Goal: Transaction & Acquisition: Purchase product/service

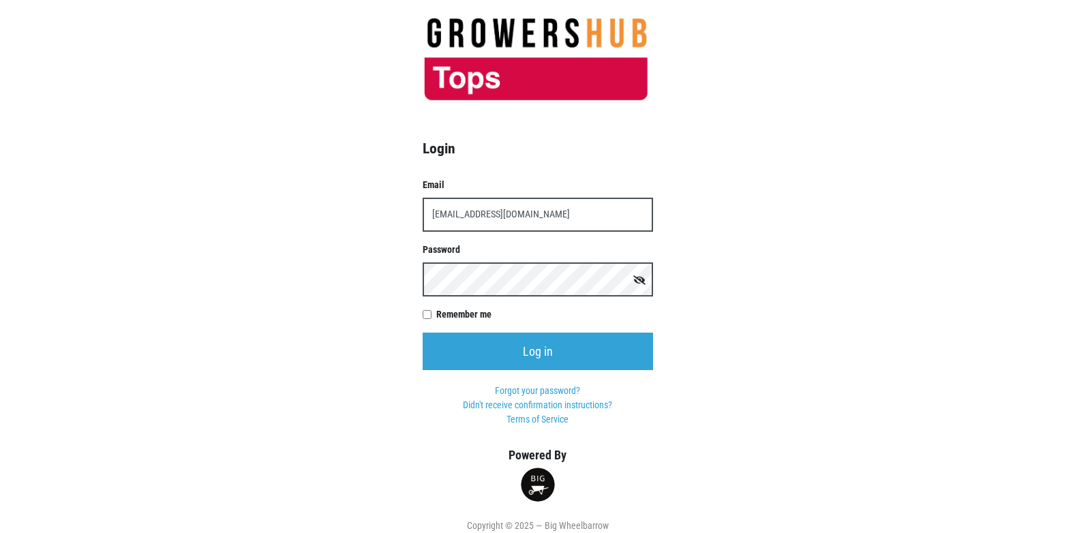
type input "t00358p0@topsmarkets.com"
click at [423, 333] on input "Log in" at bounding box center [538, 351] width 230 height 37
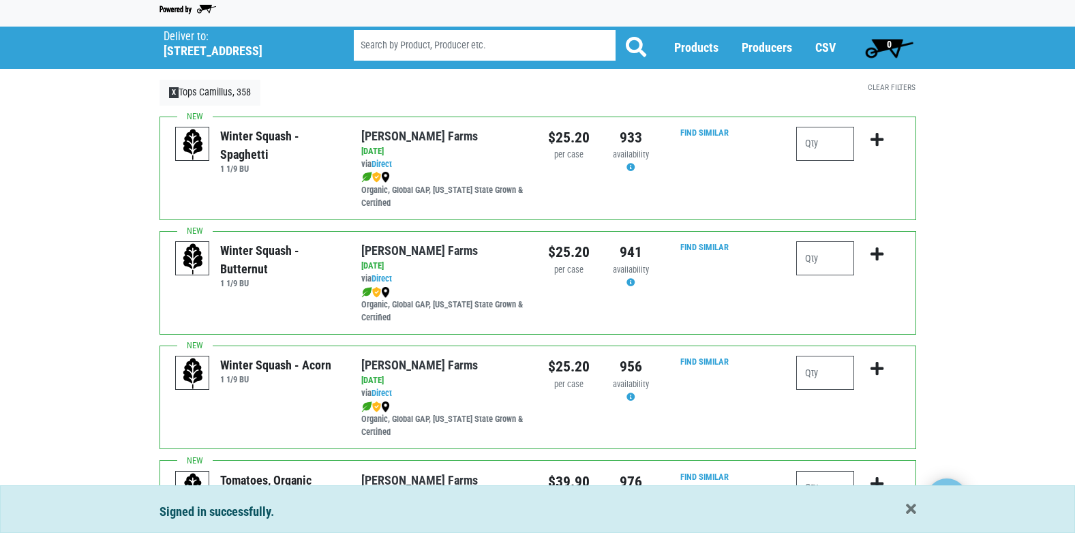
scroll to position [68, 0]
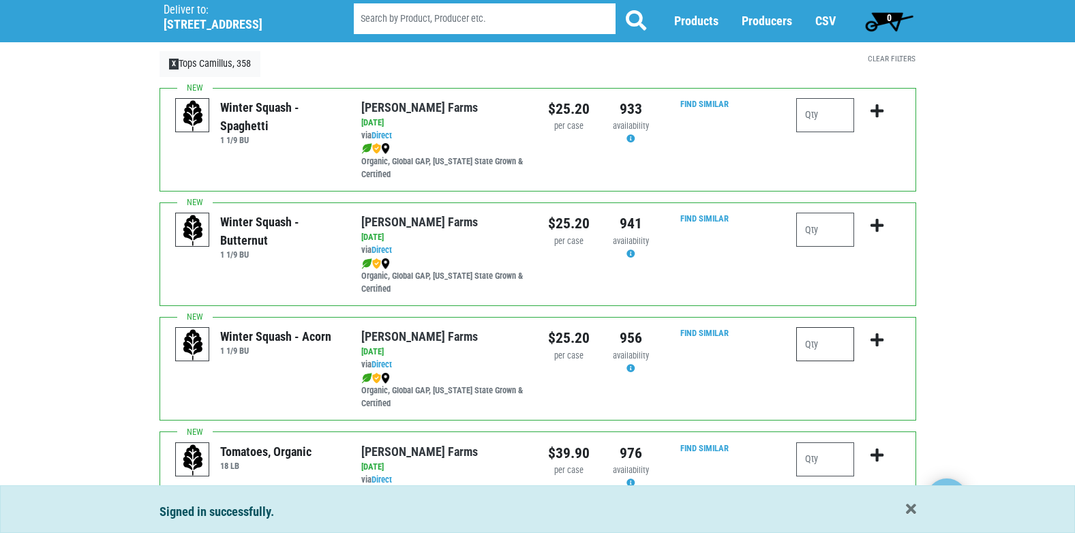
click at [803, 348] on input "number" at bounding box center [825, 344] width 58 height 34
type input "1"
click at [876, 341] on icon "submit" at bounding box center [876, 340] width 13 height 15
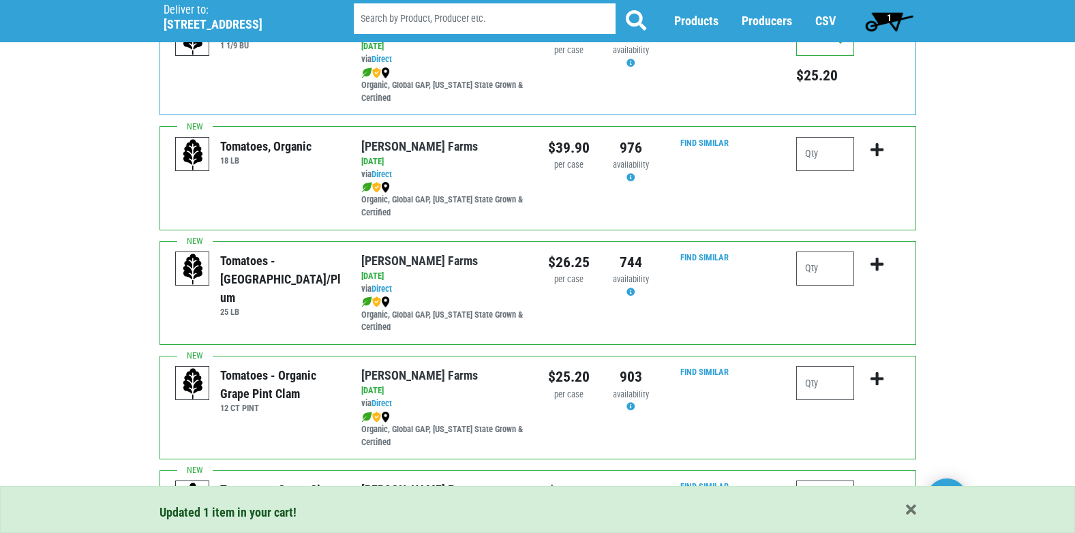
scroll to position [409, 0]
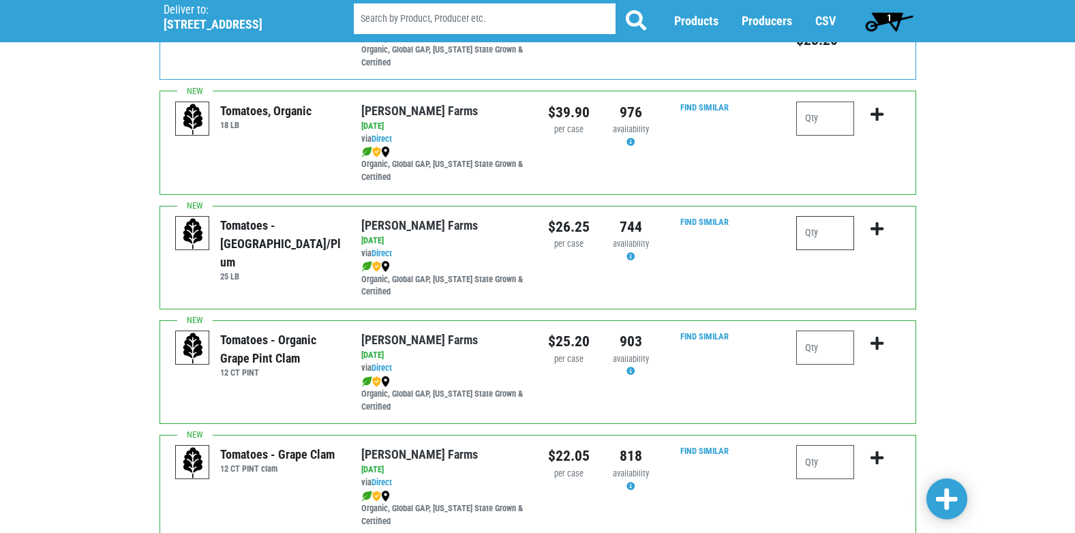
click at [833, 235] on input "number" at bounding box center [825, 233] width 58 height 34
type input "1"
click at [878, 230] on icon "submit" at bounding box center [876, 228] width 13 height 15
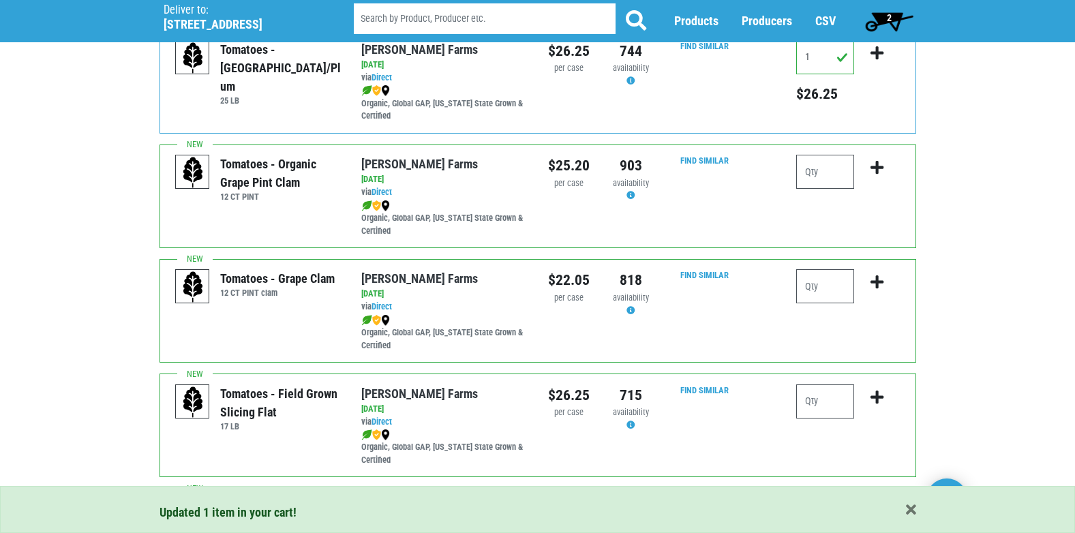
scroll to position [682, 0]
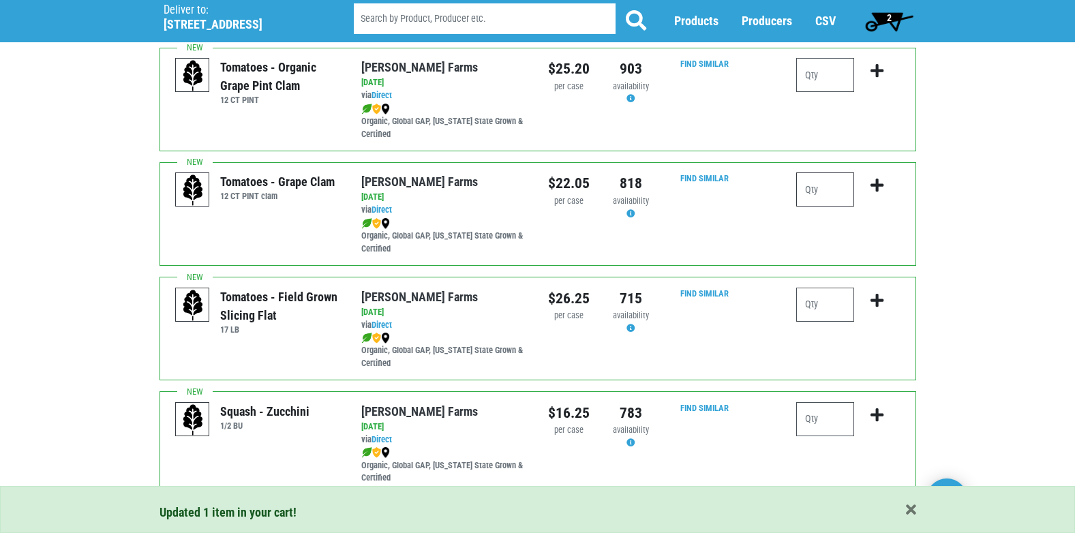
click at [829, 203] on input "number" at bounding box center [825, 189] width 58 height 34
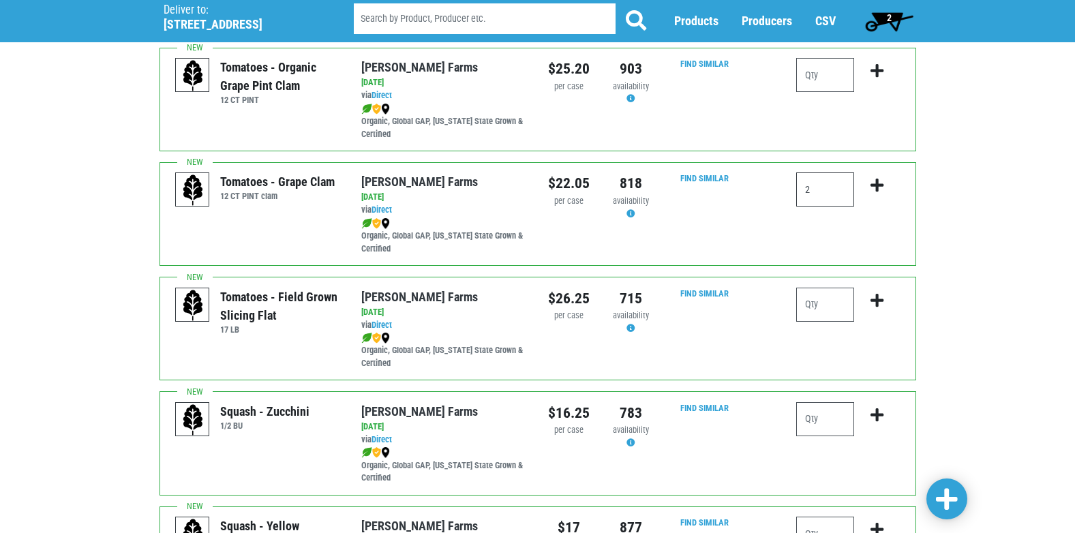
type input "2"
click at [874, 183] on icon "submit" at bounding box center [876, 185] width 13 height 15
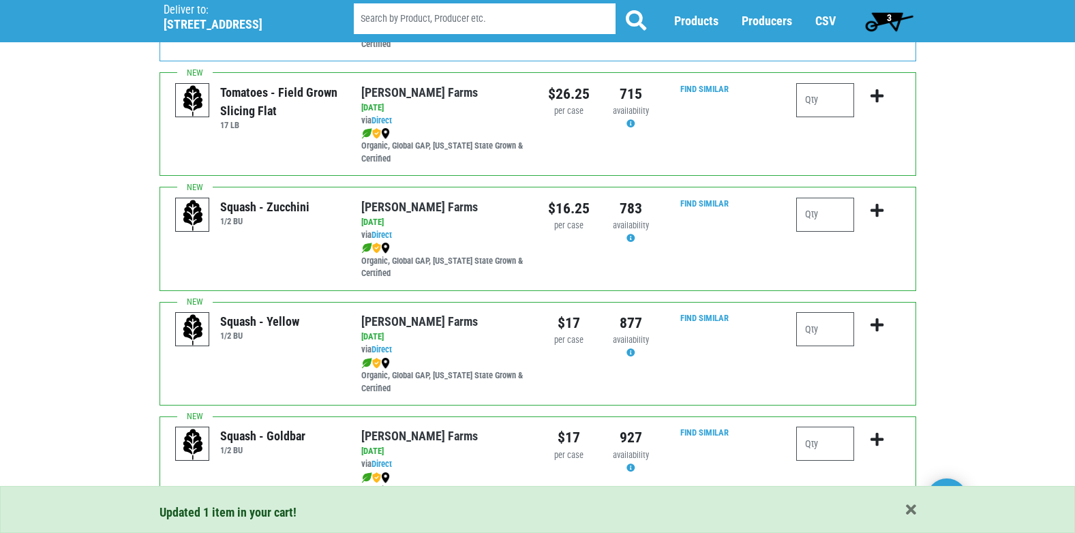
scroll to position [954, 0]
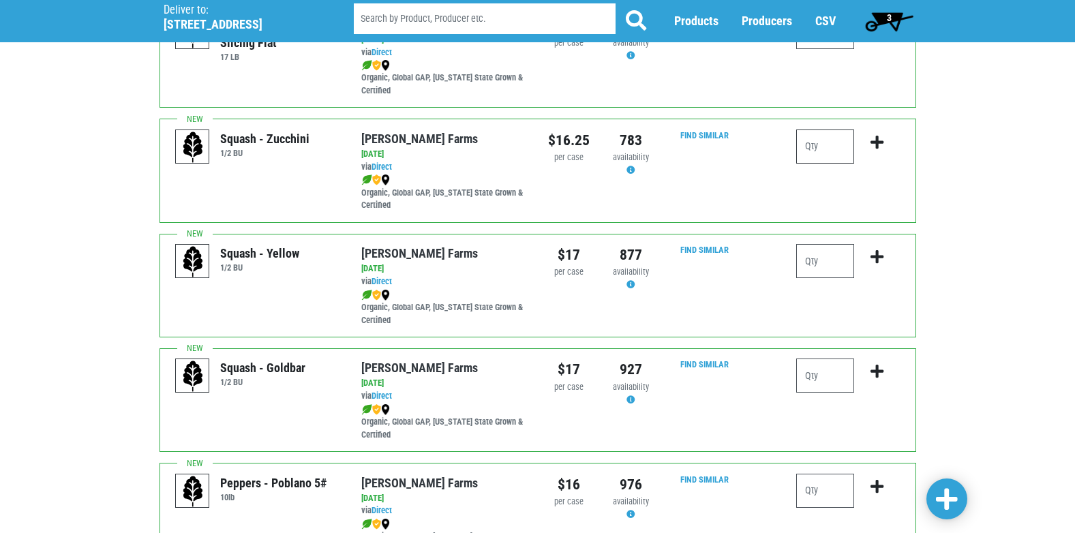
click at [825, 144] on input "number" at bounding box center [825, 146] width 58 height 34
type input "1"
click at [876, 147] on icon "submit" at bounding box center [876, 142] width 13 height 15
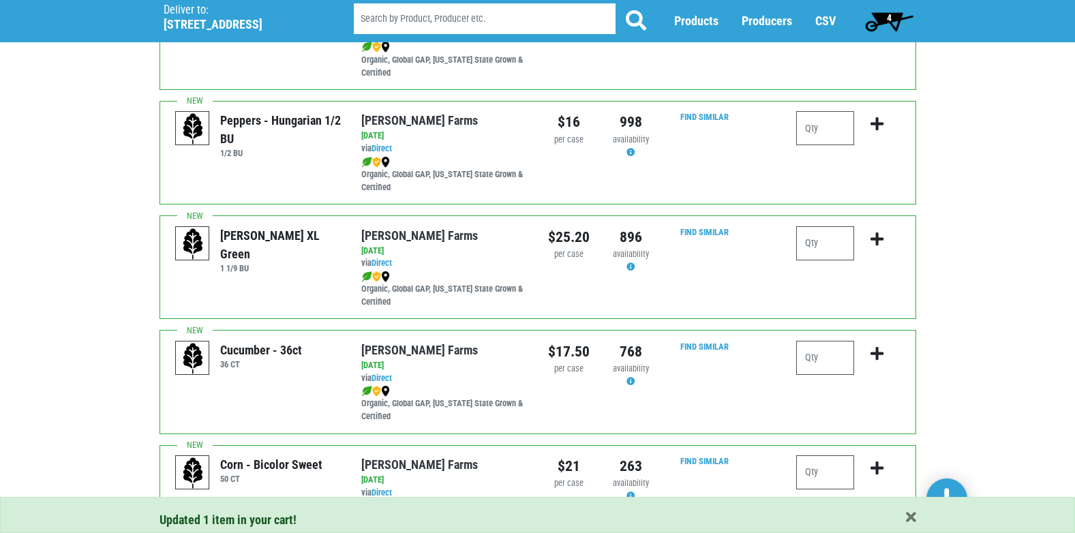
scroll to position [1704, 0]
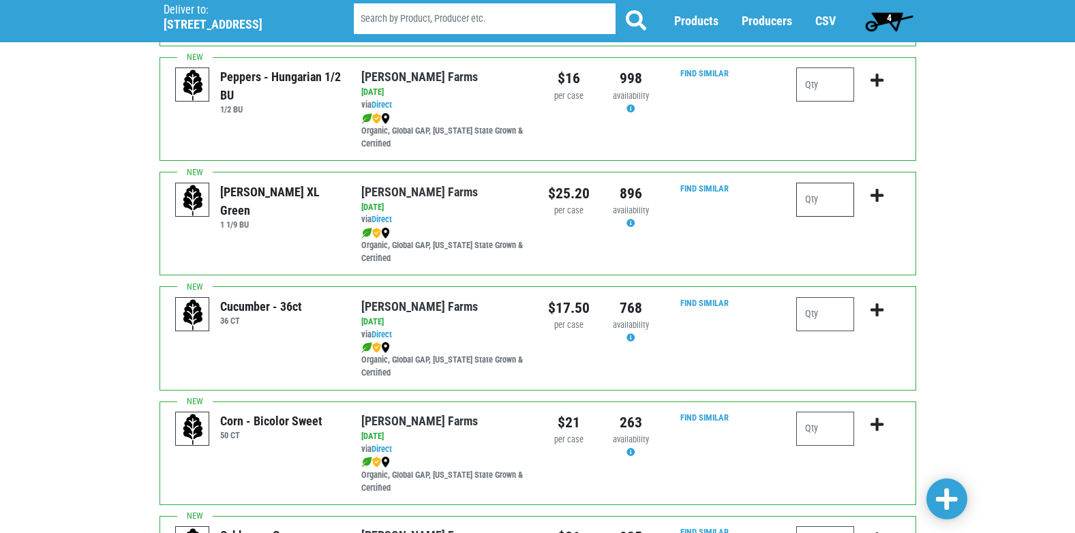
click at [845, 195] on input "number" at bounding box center [825, 200] width 58 height 34
type input "2"
click at [877, 198] on icon "submit" at bounding box center [876, 195] width 13 height 15
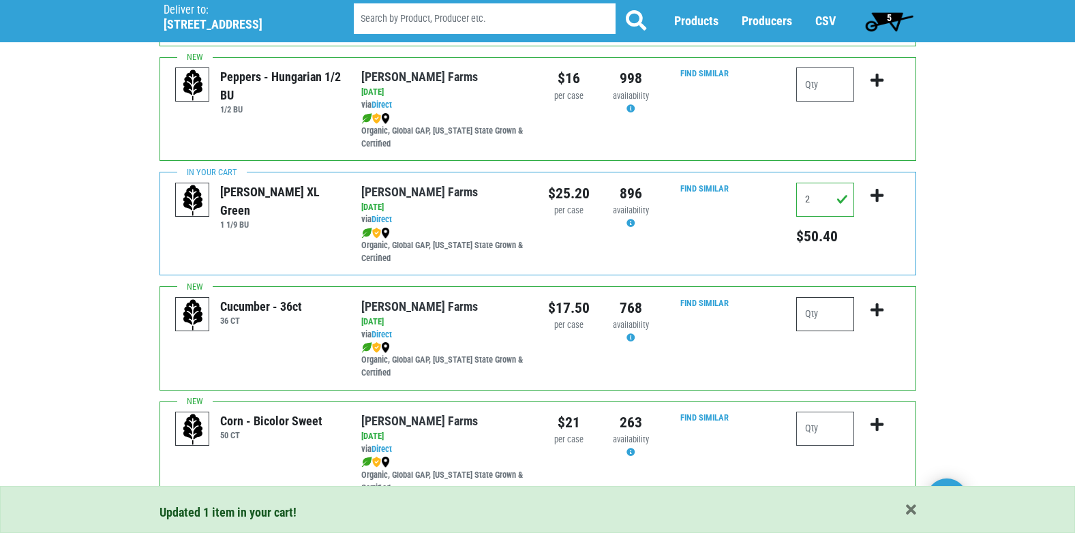
click at [829, 311] on input "number" at bounding box center [825, 314] width 58 height 34
type input "1"
click at [878, 313] on icon "submit" at bounding box center [876, 310] width 13 height 15
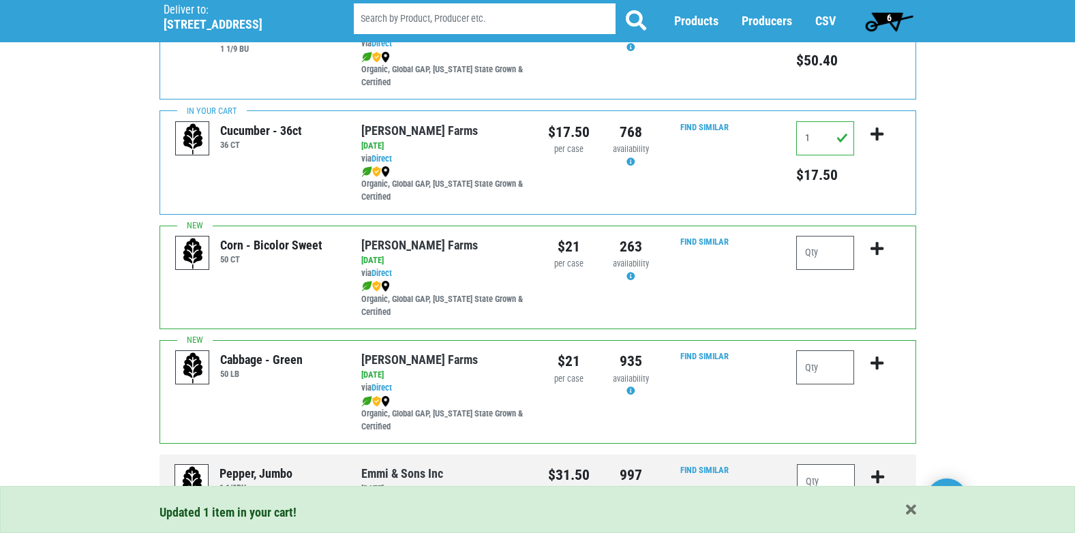
scroll to position [1908, 0]
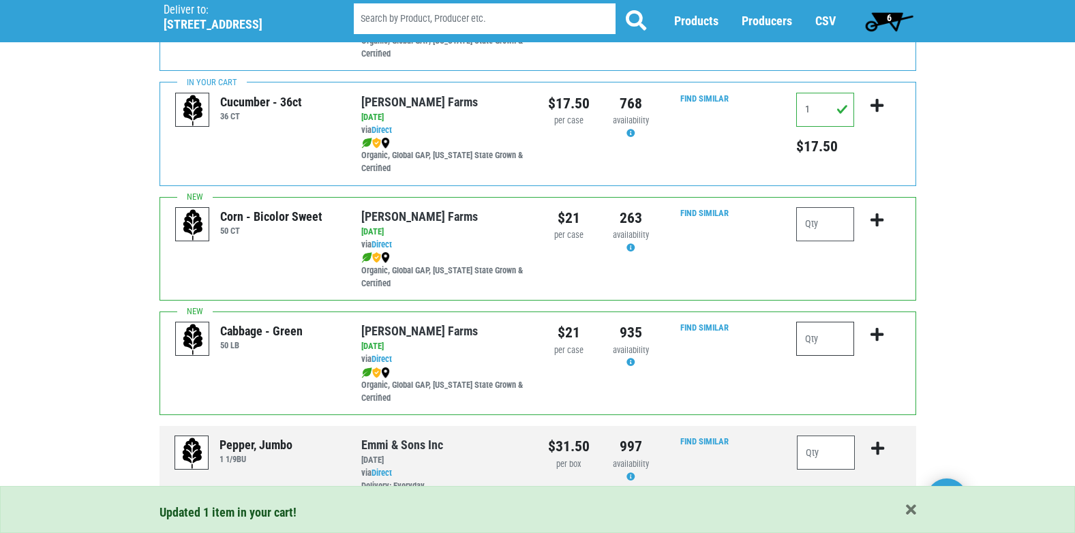
click at [816, 348] on input "number" at bounding box center [825, 339] width 58 height 34
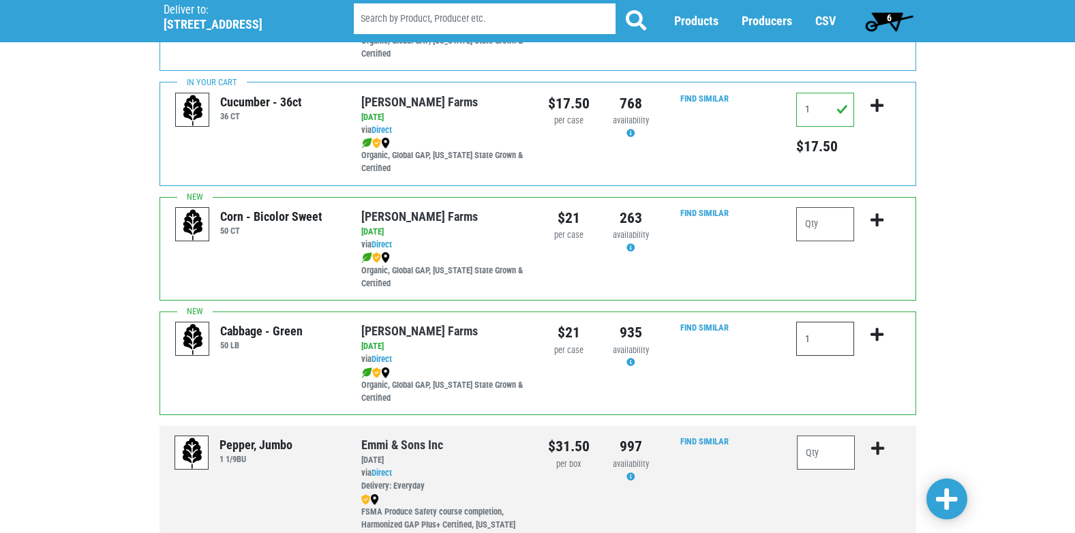
type input "1"
click at [877, 336] on icon "submit" at bounding box center [876, 334] width 13 height 15
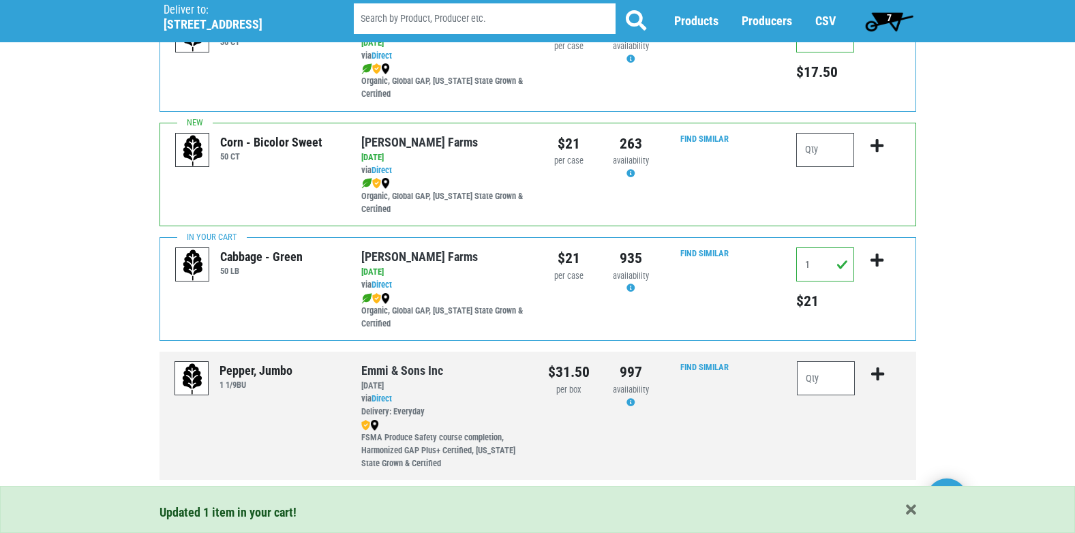
scroll to position [2016, 0]
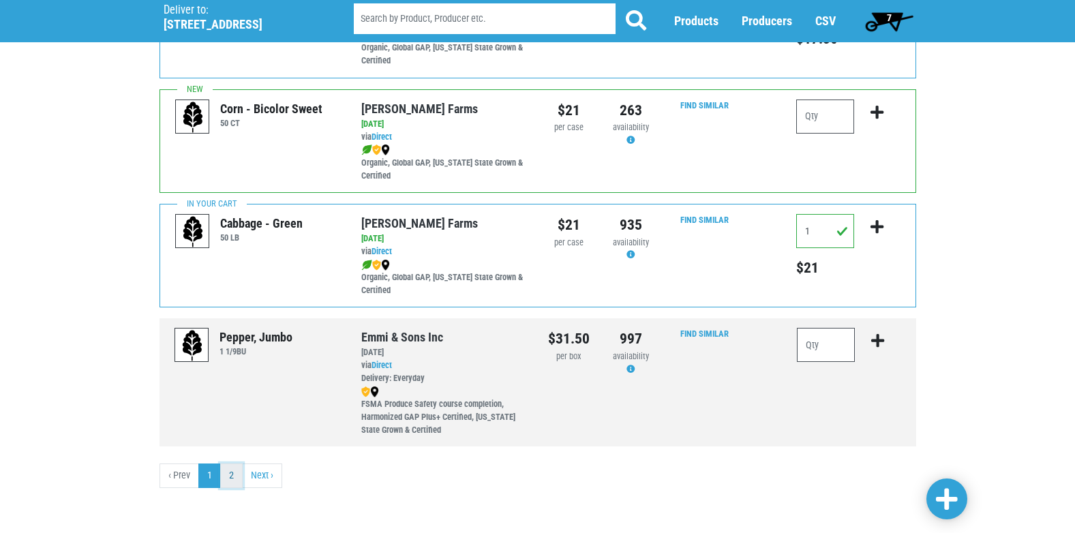
click at [232, 484] on link "2" at bounding box center [231, 475] width 22 height 25
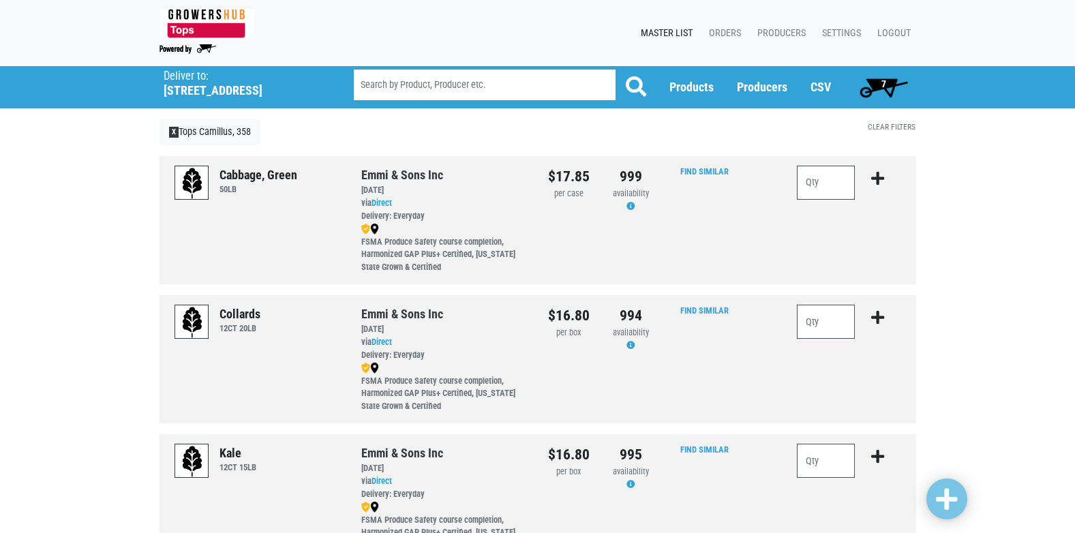
click at [886, 82] on span "7" at bounding box center [883, 87] width 61 height 27
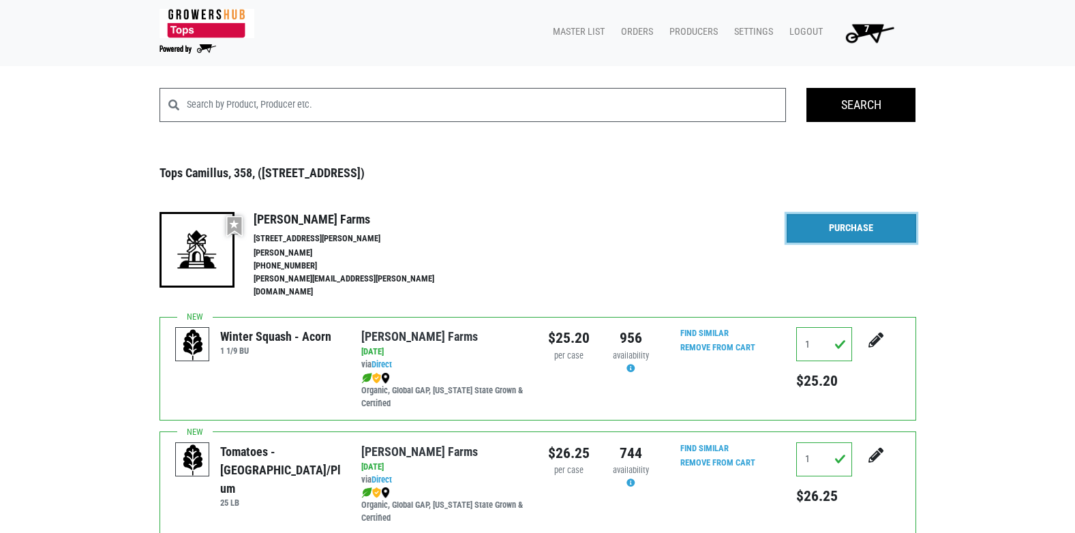
click at [842, 227] on link "Purchase" at bounding box center [850, 228] width 129 height 29
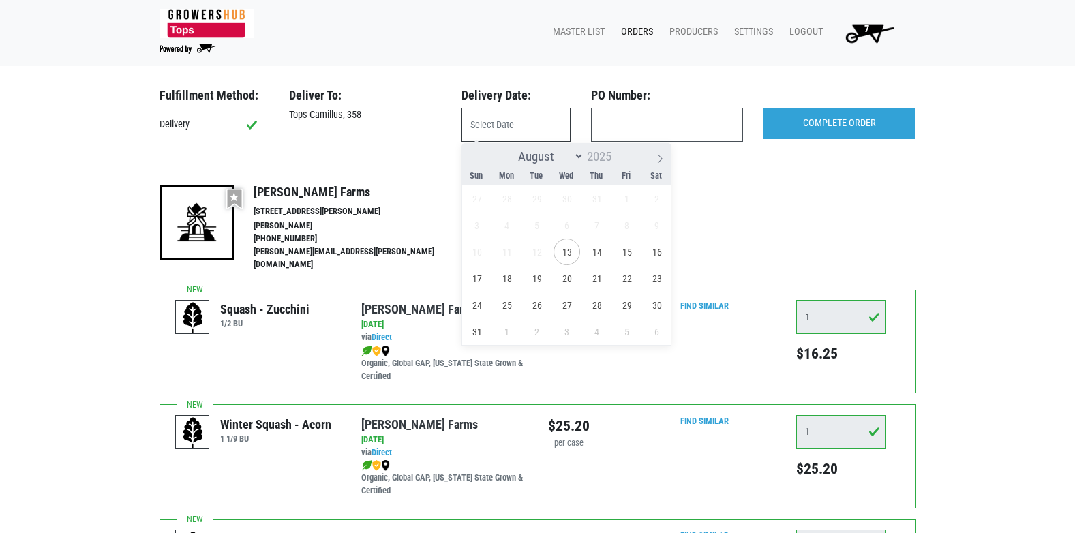
click at [493, 129] on input "text" at bounding box center [515, 125] width 109 height 34
click at [605, 256] on span "14" at bounding box center [596, 252] width 27 height 27
type input "2025-08-14"
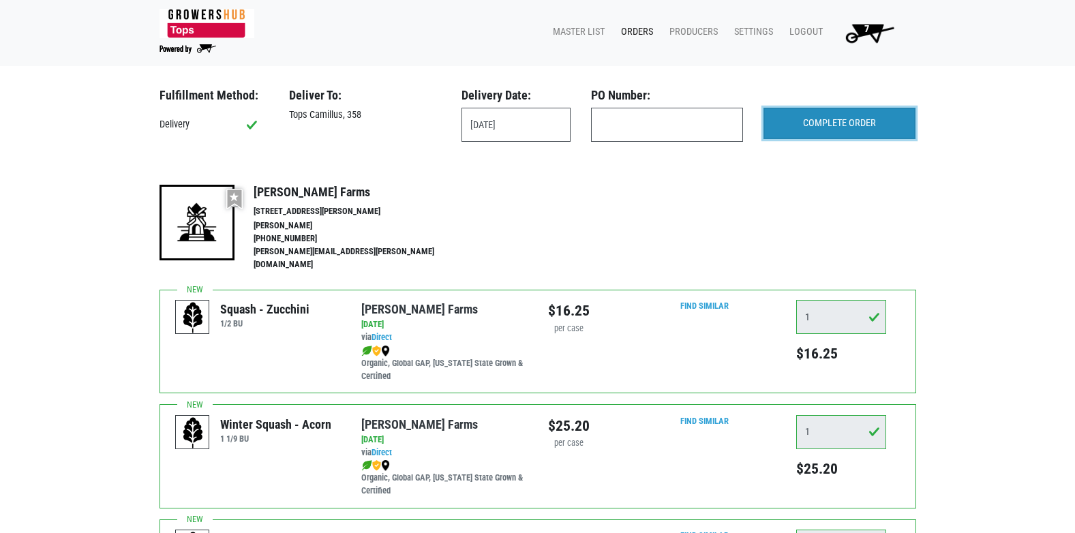
click at [823, 119] on input "COMPLETE ORDER" at bounding box center [839, 123] width 152 height 31
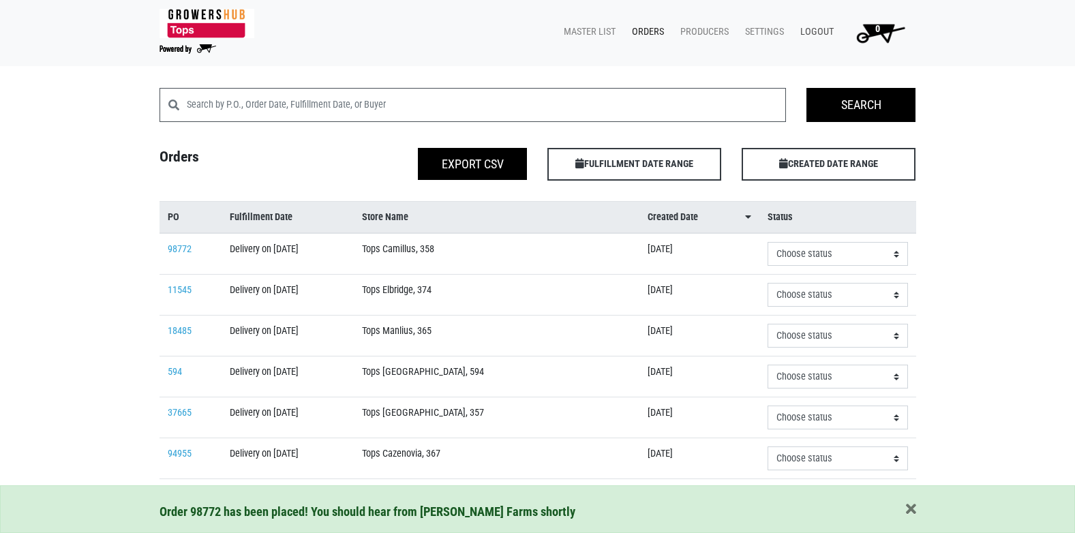
click at [819, 31] on link "Logout" at bounding box center [814, 32] width 50 height 26
